Goal: Transaction & Acquisition: Purchase product/service

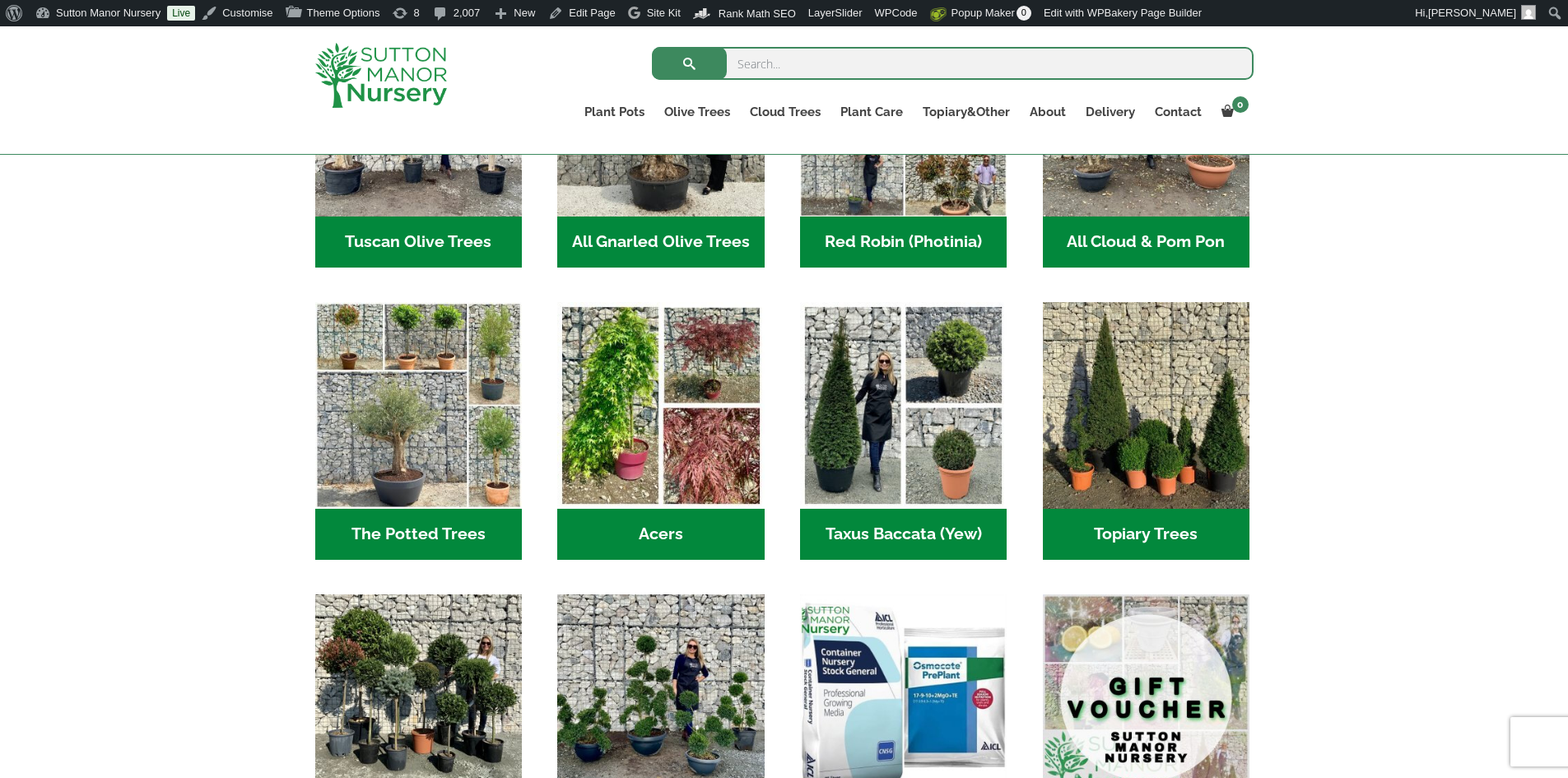
scroll to position [1153, 0]
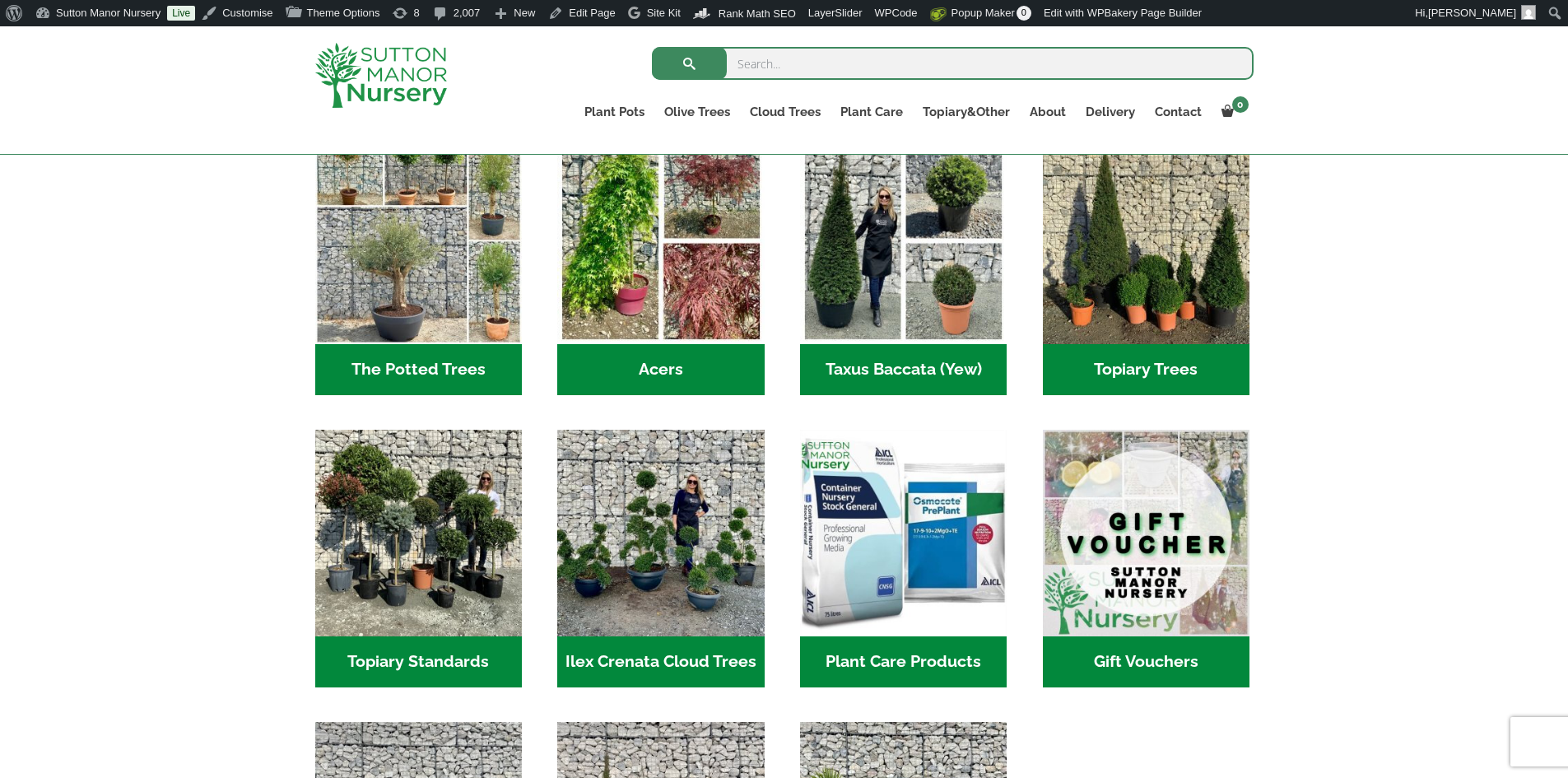
click at [951, 667] on h2 "Plant Care Products (6)" at bounding box center [903, 662] width 206 height 51
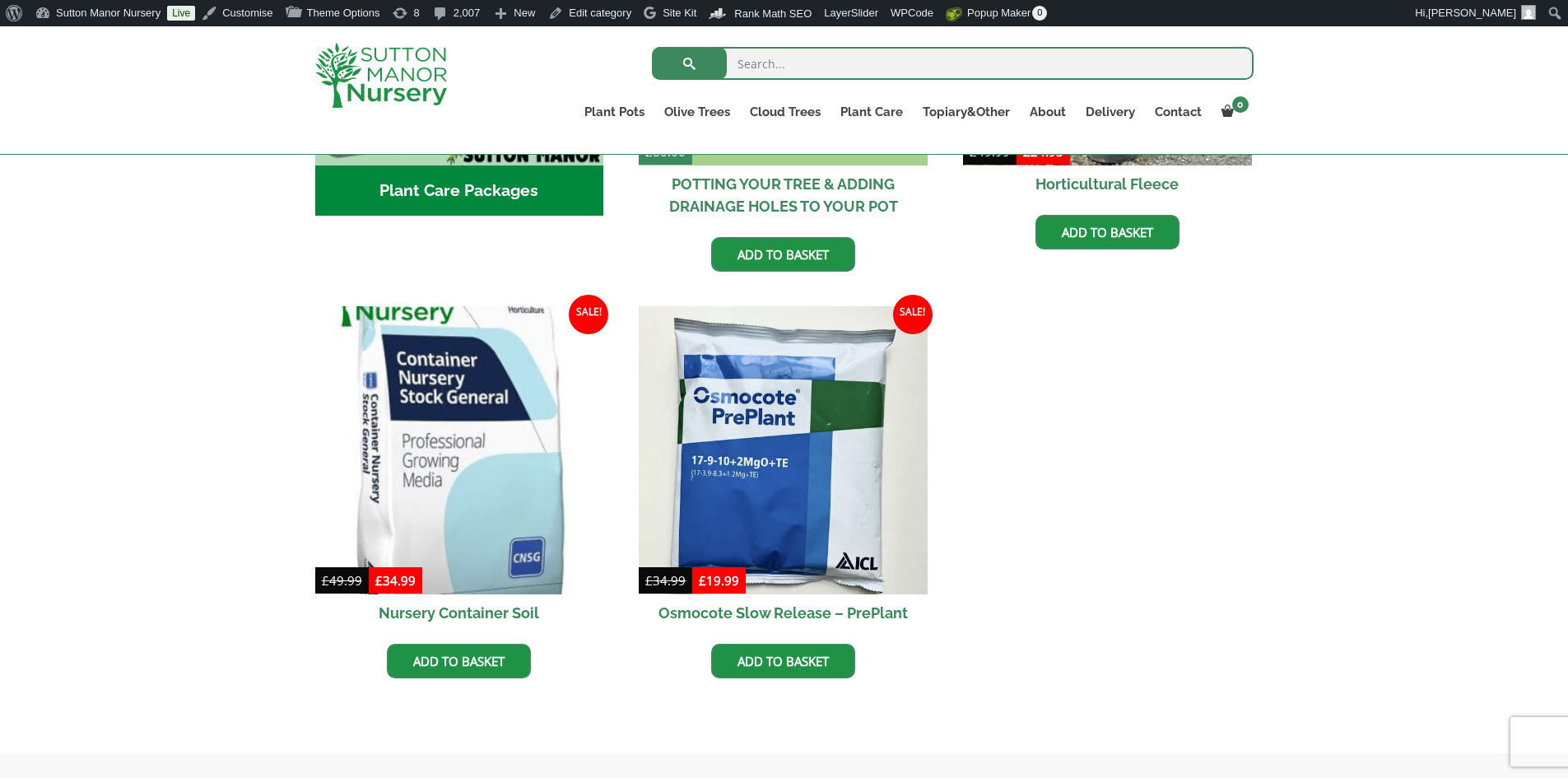
scroll to position [989, 0]
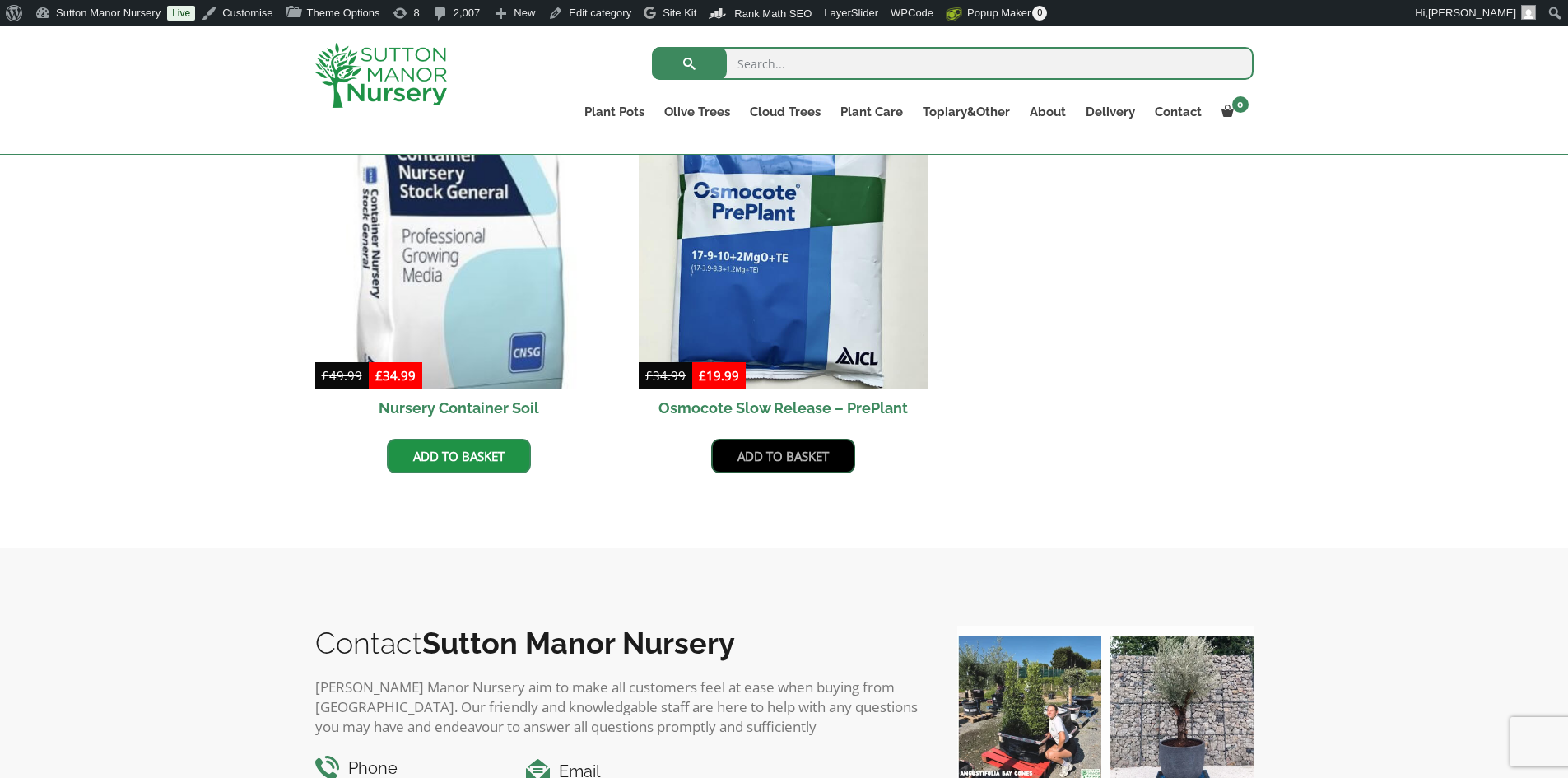
click at [809, 456] on link "Add to basket" at bounding box center [783, 455] width 144 height 34
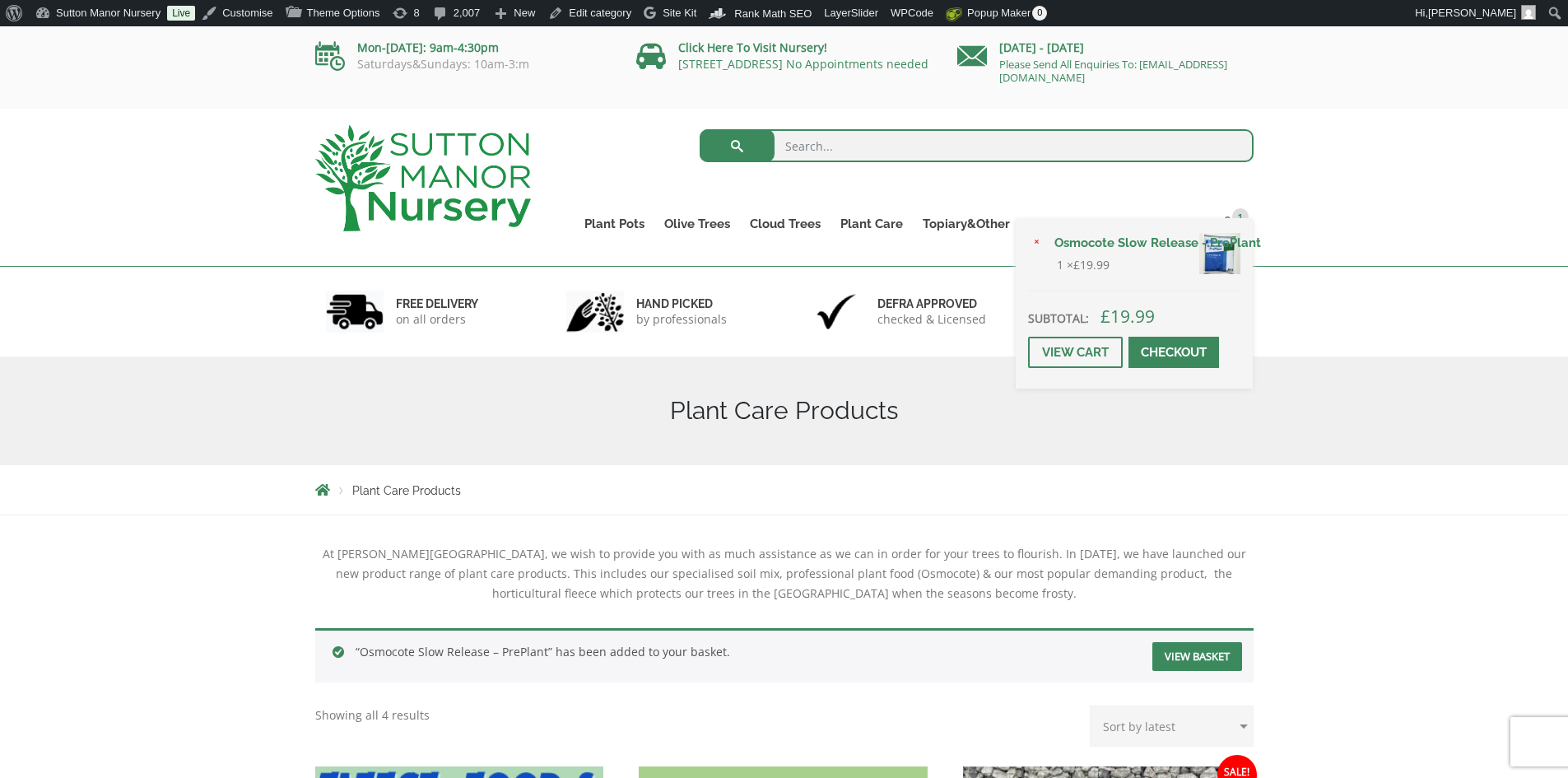
click at [1174, 353] on span at bounding box center [1174, 353] width 0 height 0
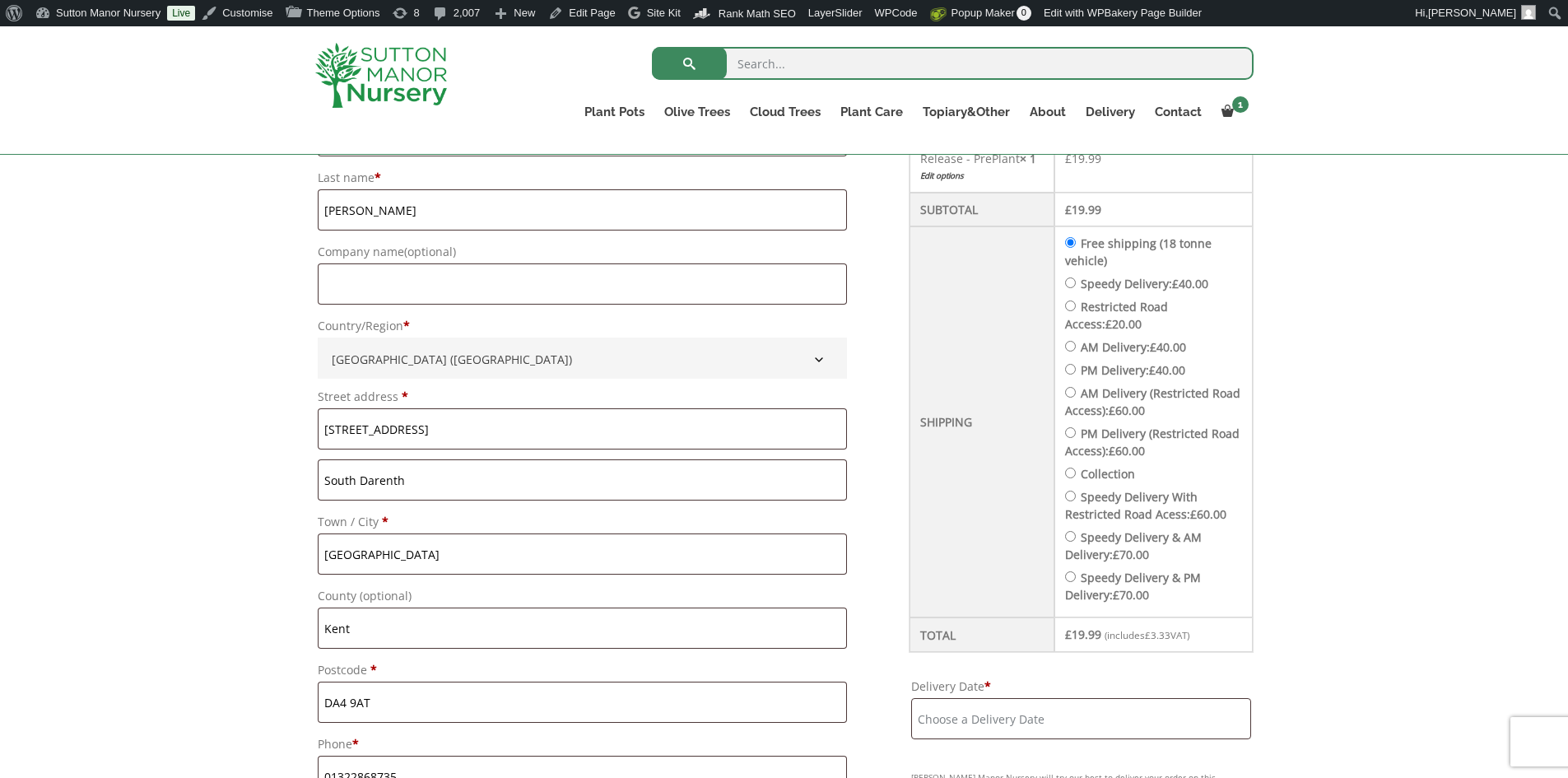
scroll to position [577, 0]
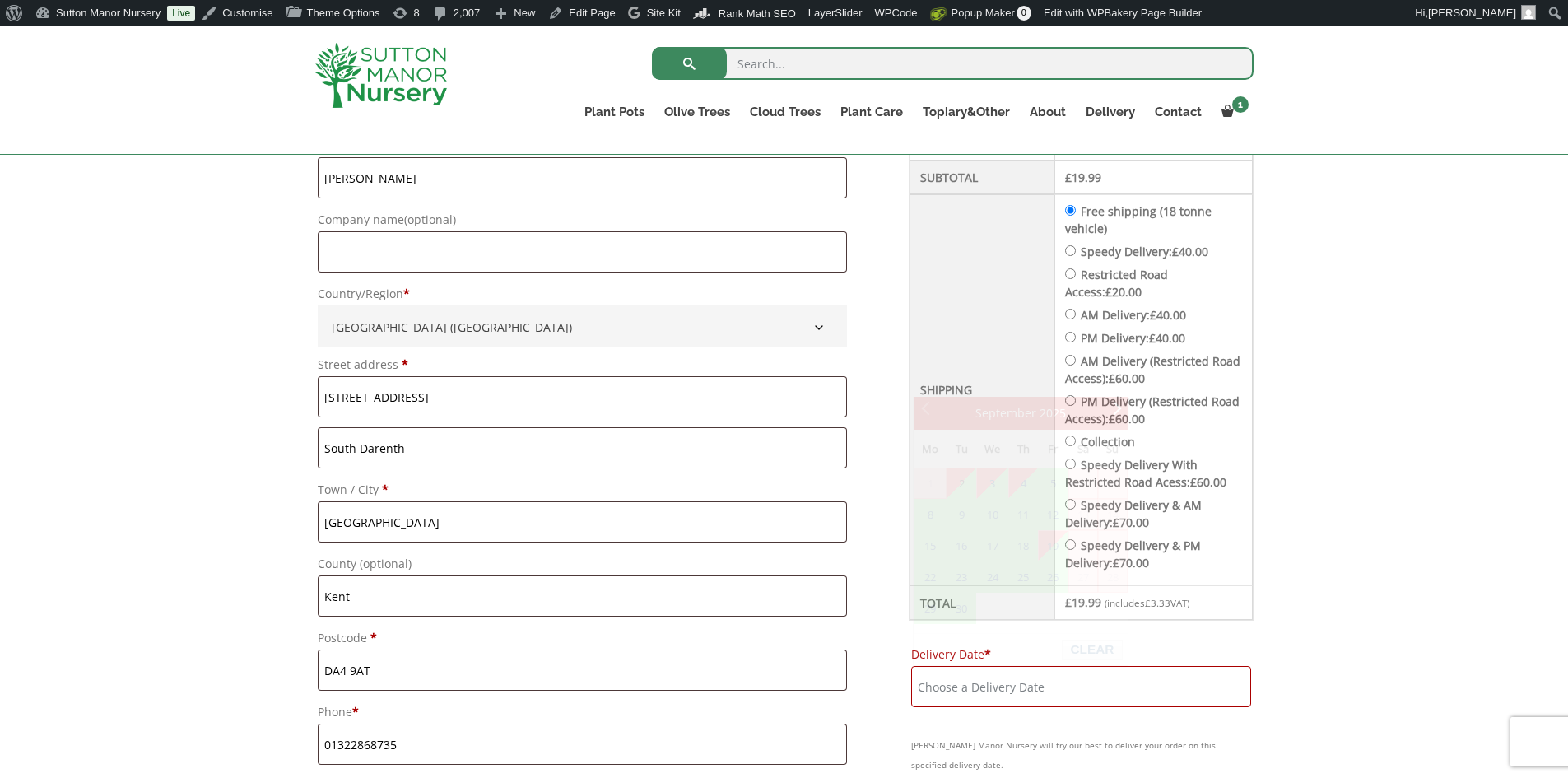
click at [1170, 698] on input "Delivery Date *" at bounding box center [1081, 686] width 339 height 41
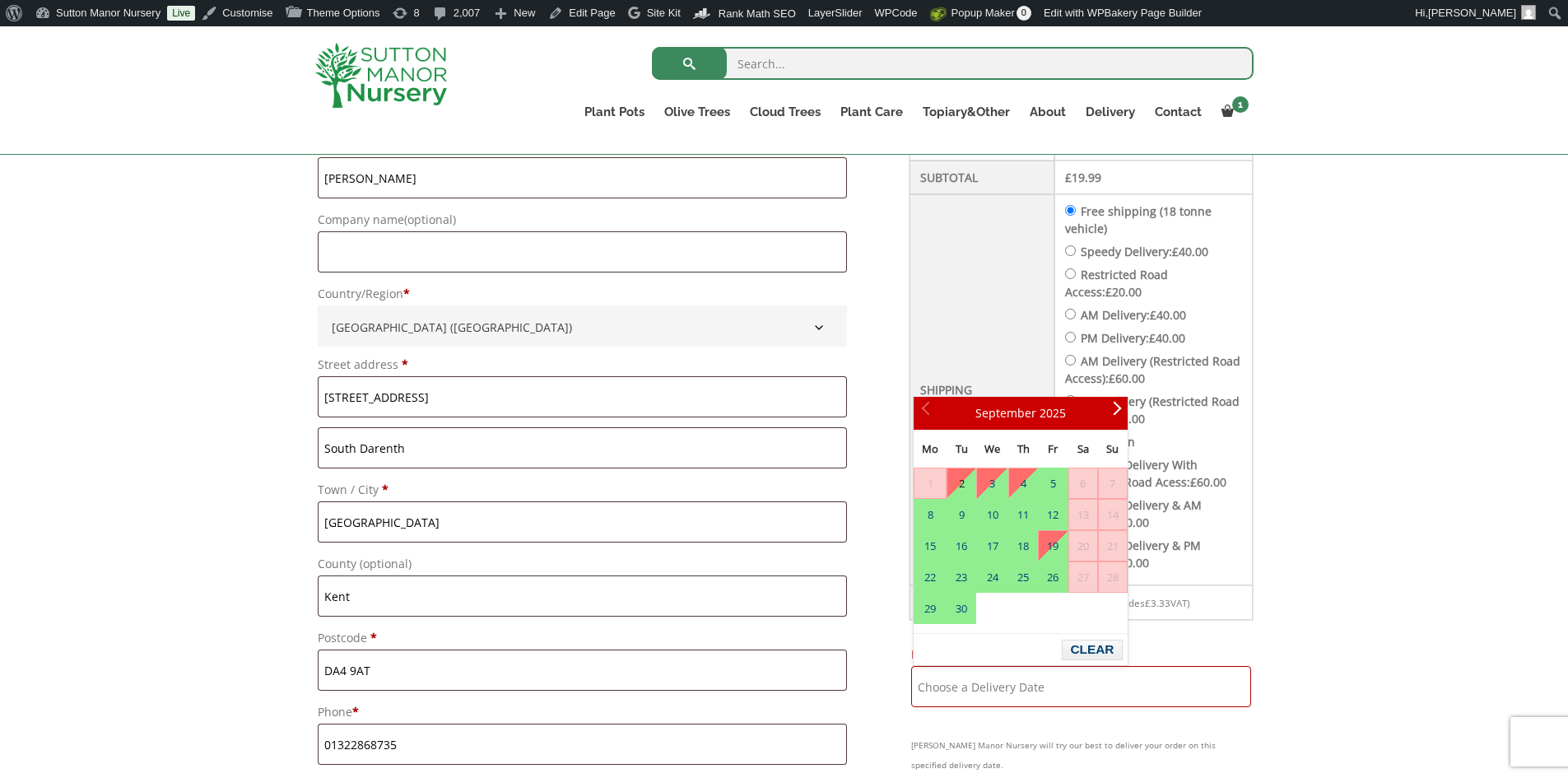
click at [1076, 247] on input "Speedy Delivery: £ 40.00" at bounding box center [1070, 251] width 11 height 11
radio input "true"
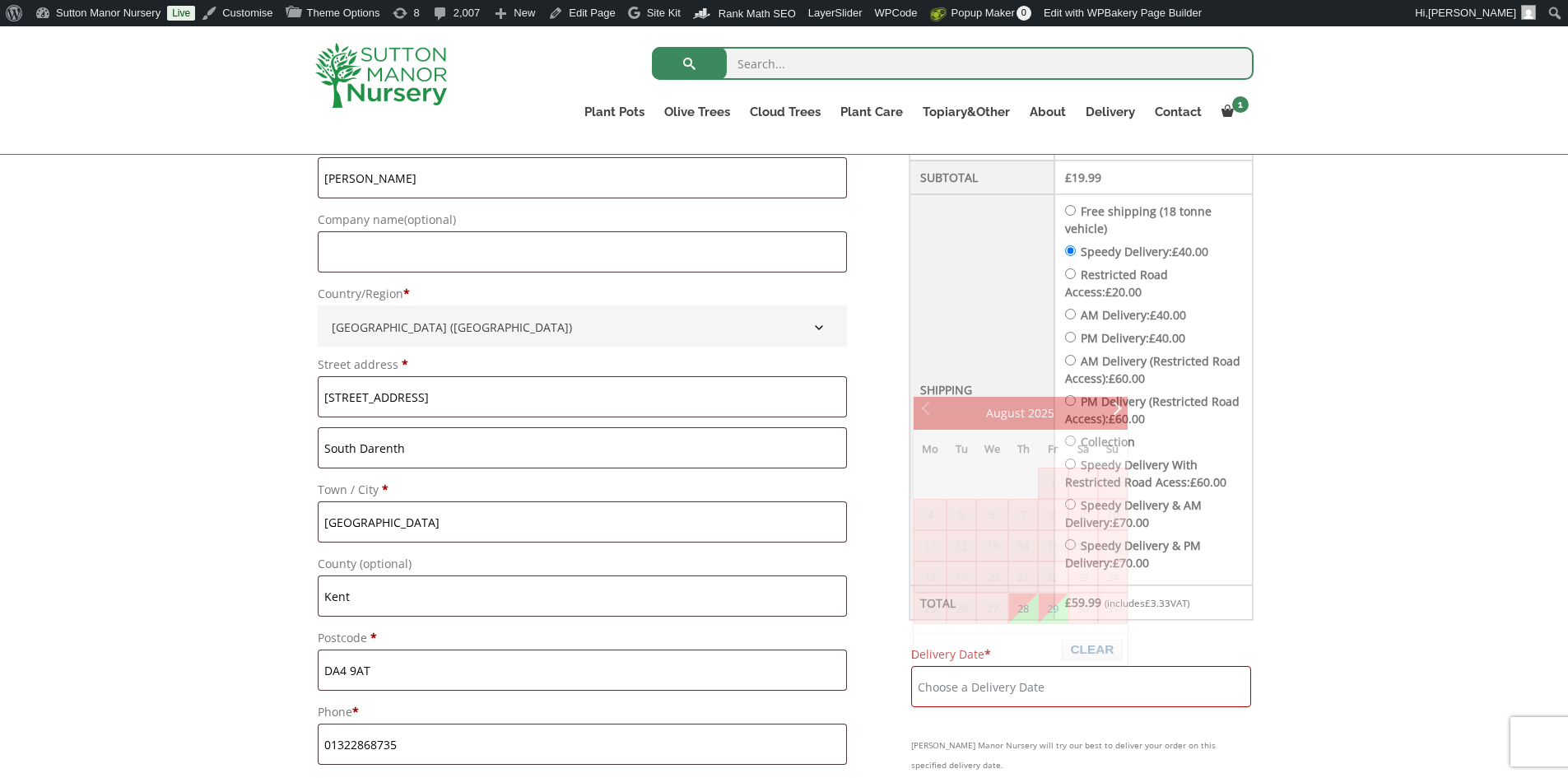
click at [1098, 700] on input "Delivery Date *" at bounding box center [1081, 686] width 339 height 41
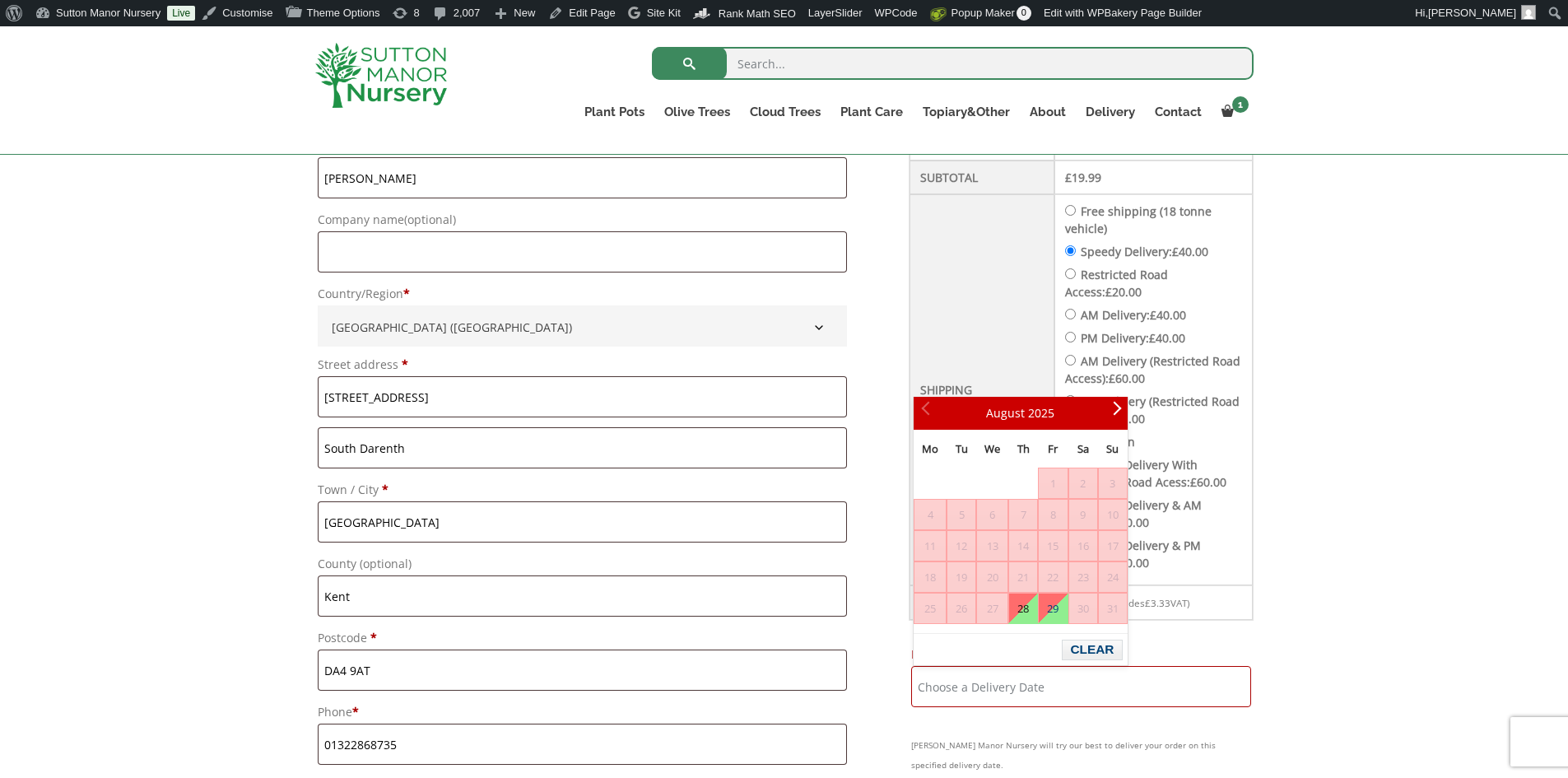
click at [1435, 303] on div "Have a coupon? Click here to enter your code Apply coupon Billing details First…" at bounding box center [784, 790] width 1568 height 1761
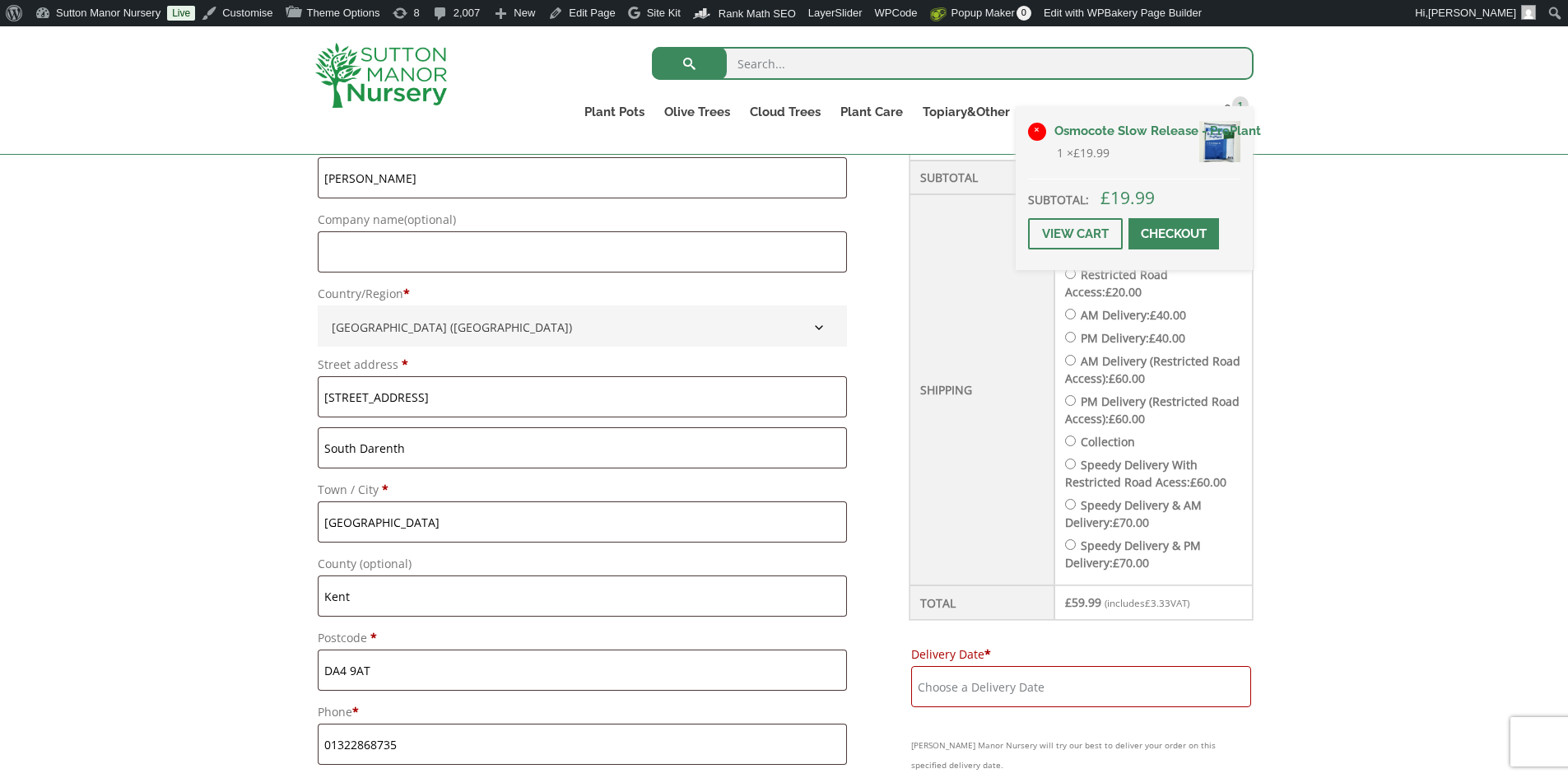
click at [1034, 127] on link "×" at bounding box center [1038, 132] width 18 height 18
